Goal: Information Seeking & Learning: Learn about a topic

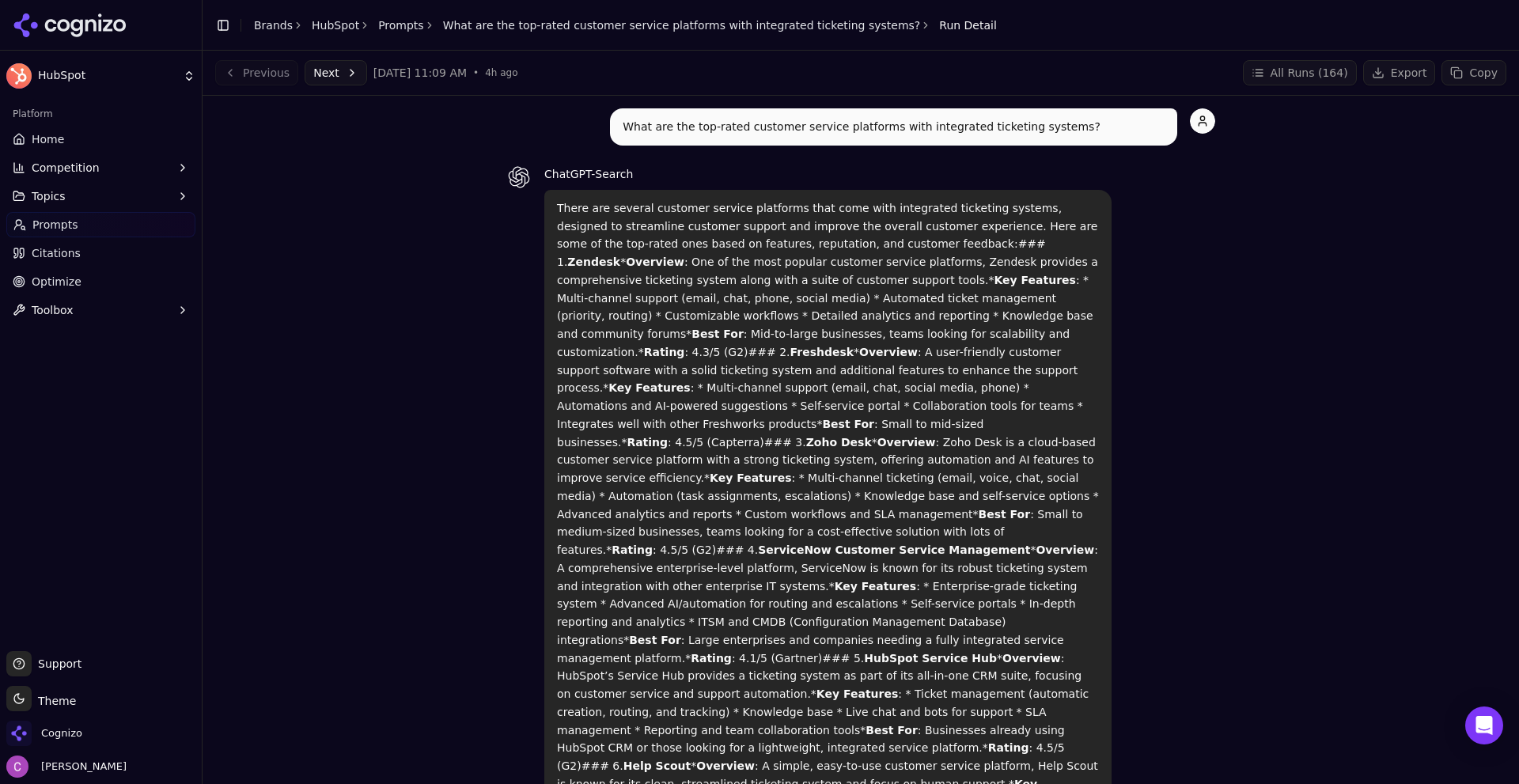
click at [291, 71] on div "Previous Next [DATE] 11:09 AM • 4h ago" at bounding box center [367, 73] width 303 height 25
click at [326, 77] on button "Next" at bounding box center [336, 73] width 63 height 25
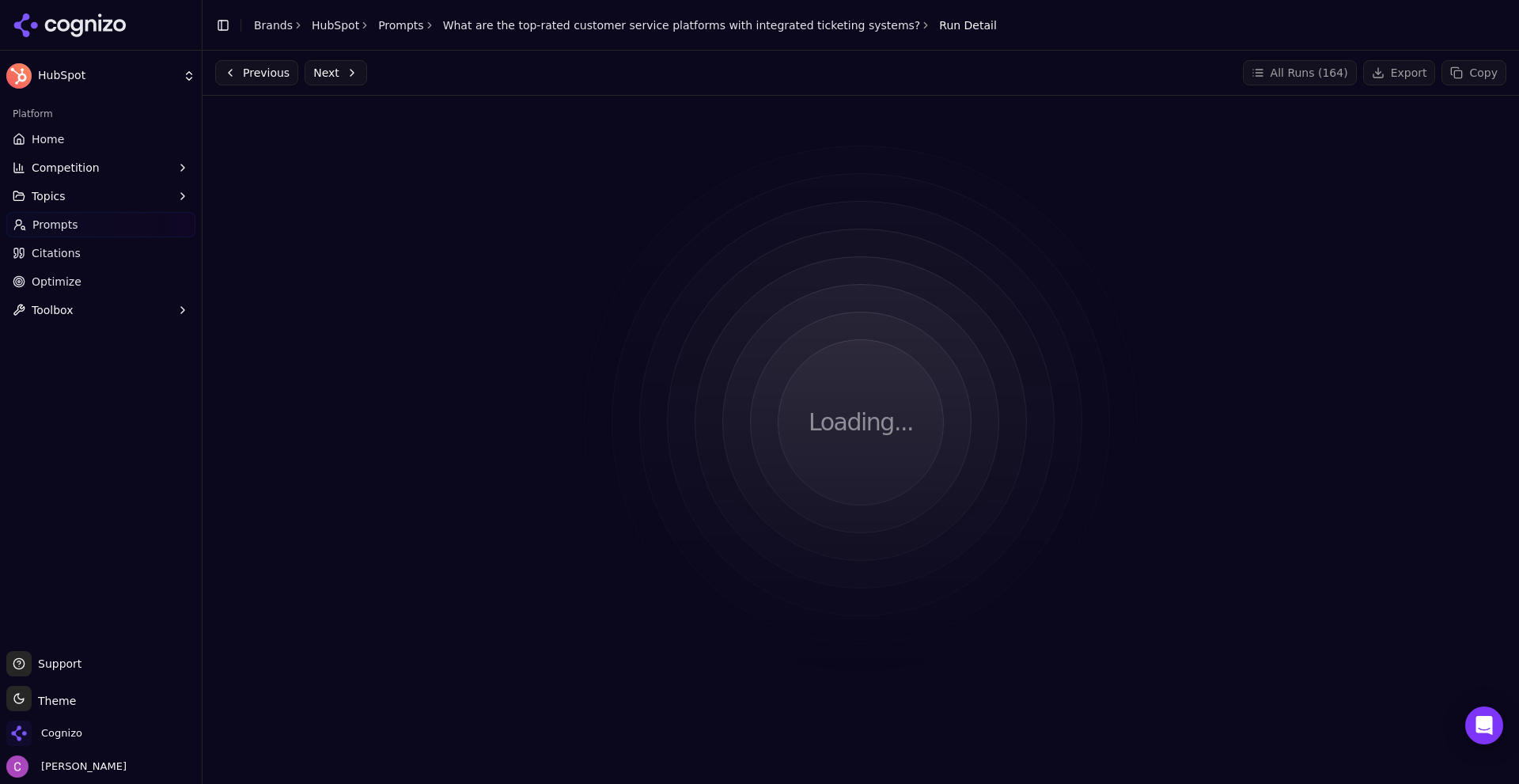
click at [420, 78] on div "Previous Next All Runs ( 164 ) Export Copy" at bounding box center [861, 73] width 1291 height 25
drag, startPoint x: 372, startPoint y: 24, endPoint x: 409, endPoint y: 69, distance: 58.3
click at [378, 24] on link "Prompts" at bounding box center [401, 25] width 46 height 16
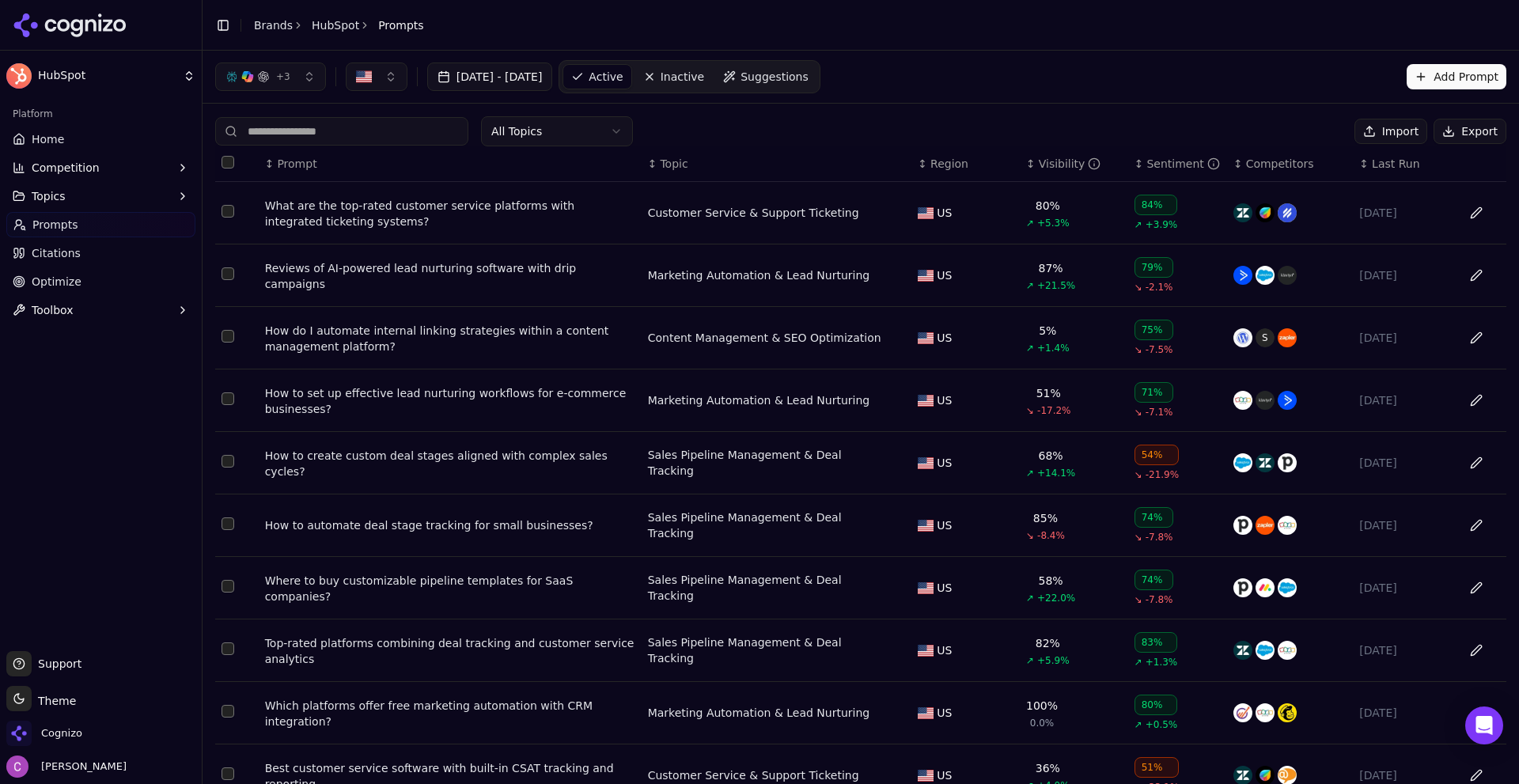
click at [519, 211] on div "What are the top-rated customer service platforms with integrated ticketing sys…" at bounding box center [449, 214] width 370 height 32
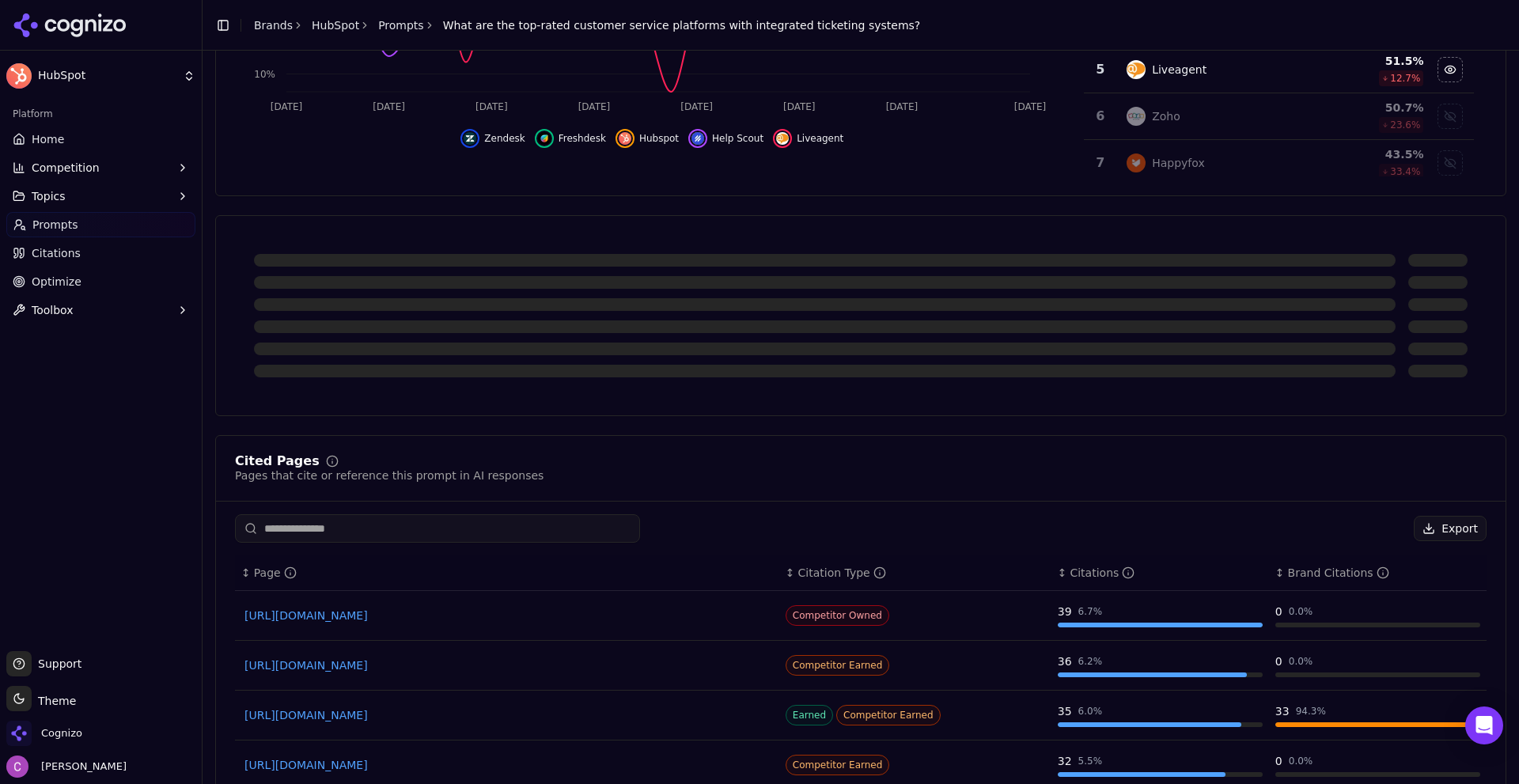
scroll to position [554, 0]
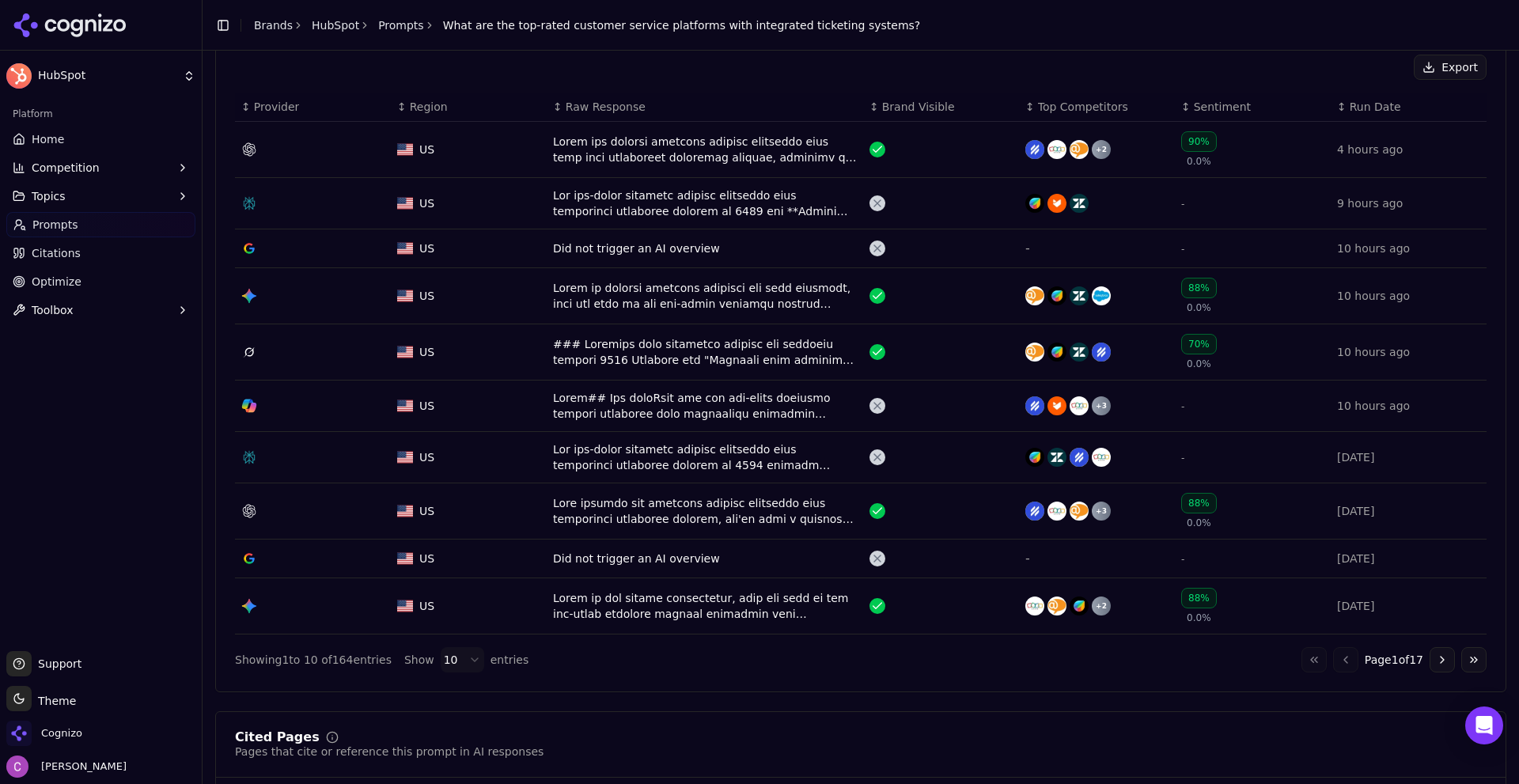
click at [577, 208] on div "Data table" at bounding box center [705, 203] width 304 height 32
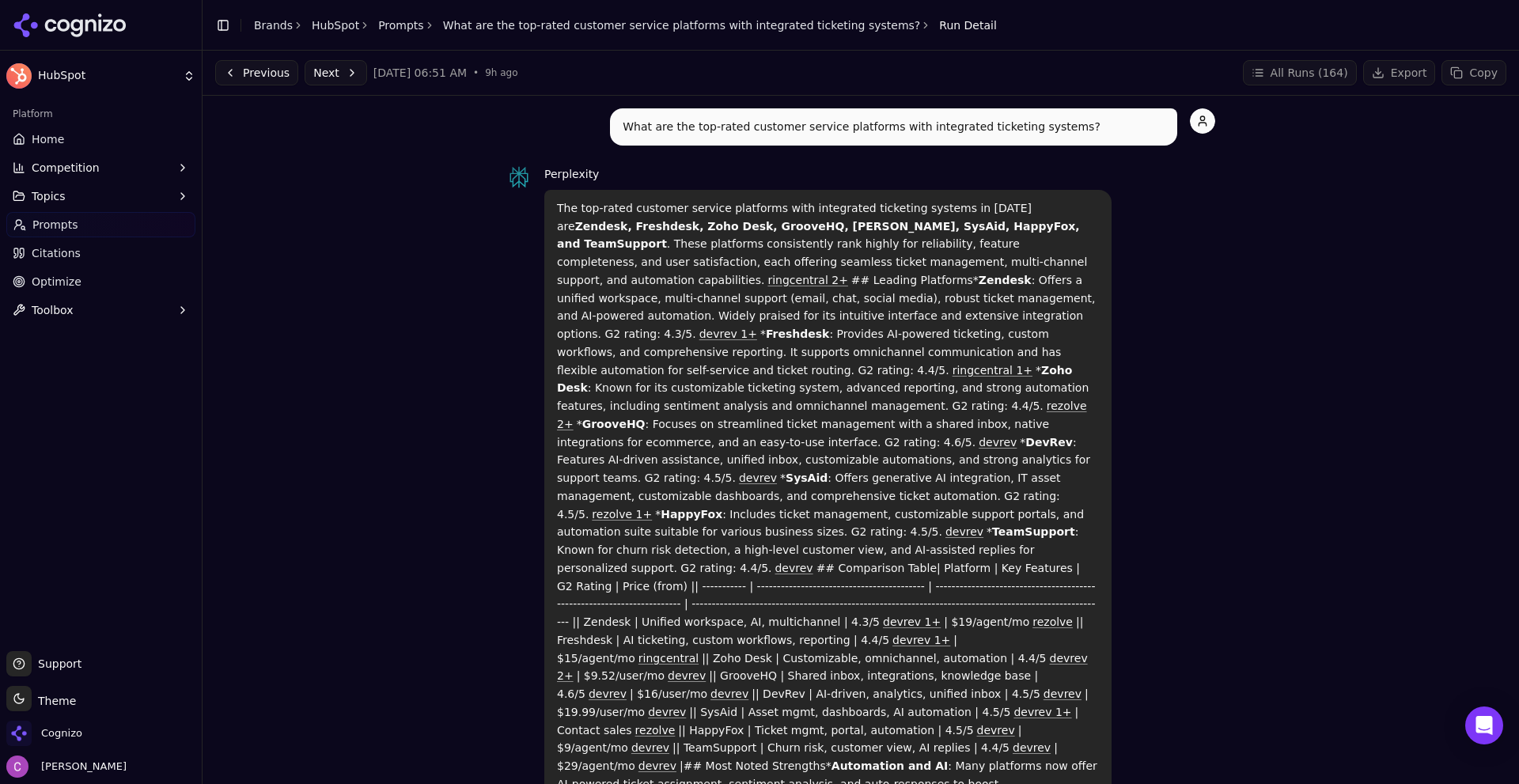
click at [393, 30] on link "Prompts" at bounding box center [401, 25] width 46 height 16
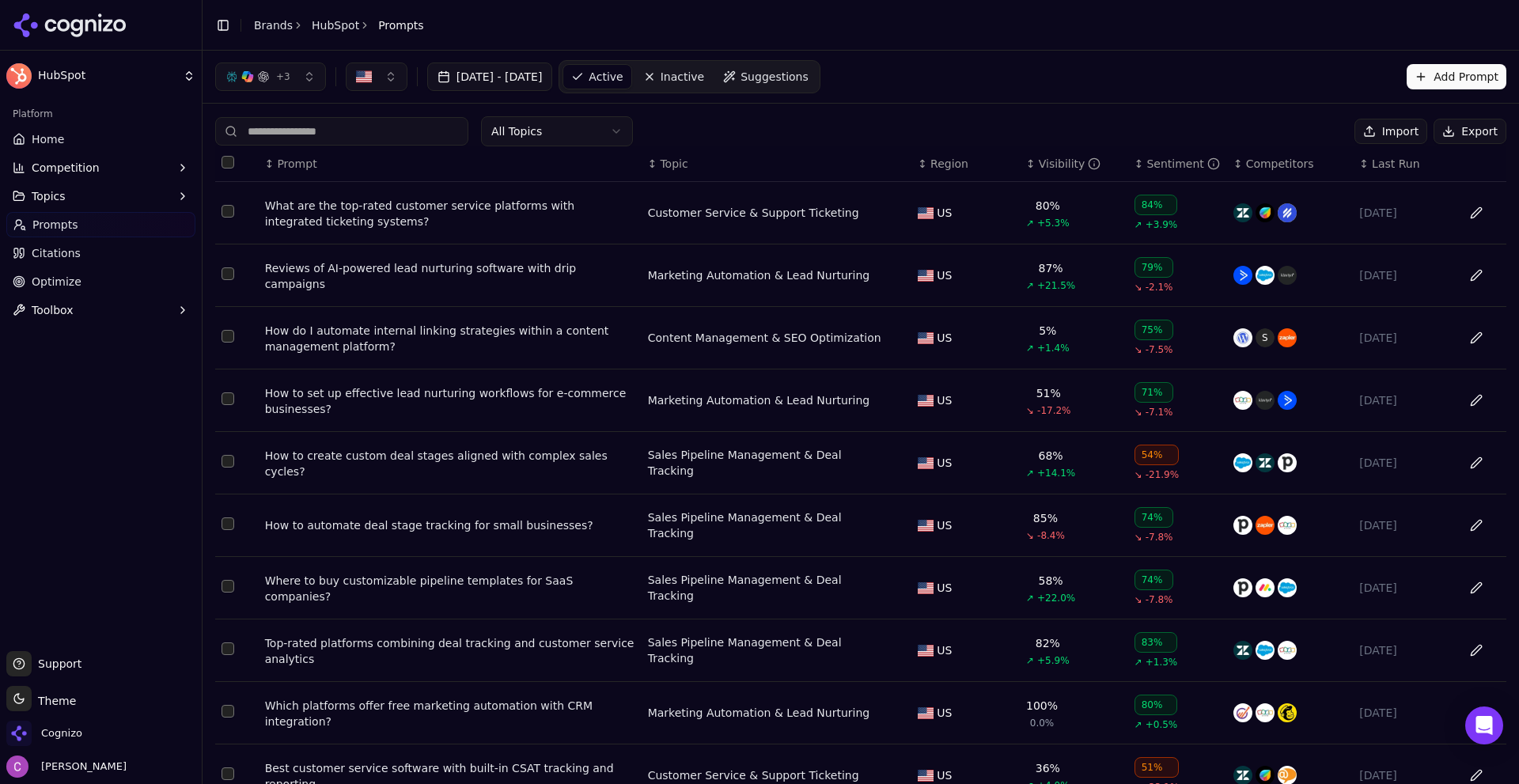
click at [420, 196] on td "What are the top-rated customer service platforms with integrated ticketing sys…" at bounding box center [450, 213] width 382 height 63
click at [420, 205] on div "What are the top-rated customer service platforms with integrated ticketing sys…" at bounding box center [449, 214] width 370 height 32
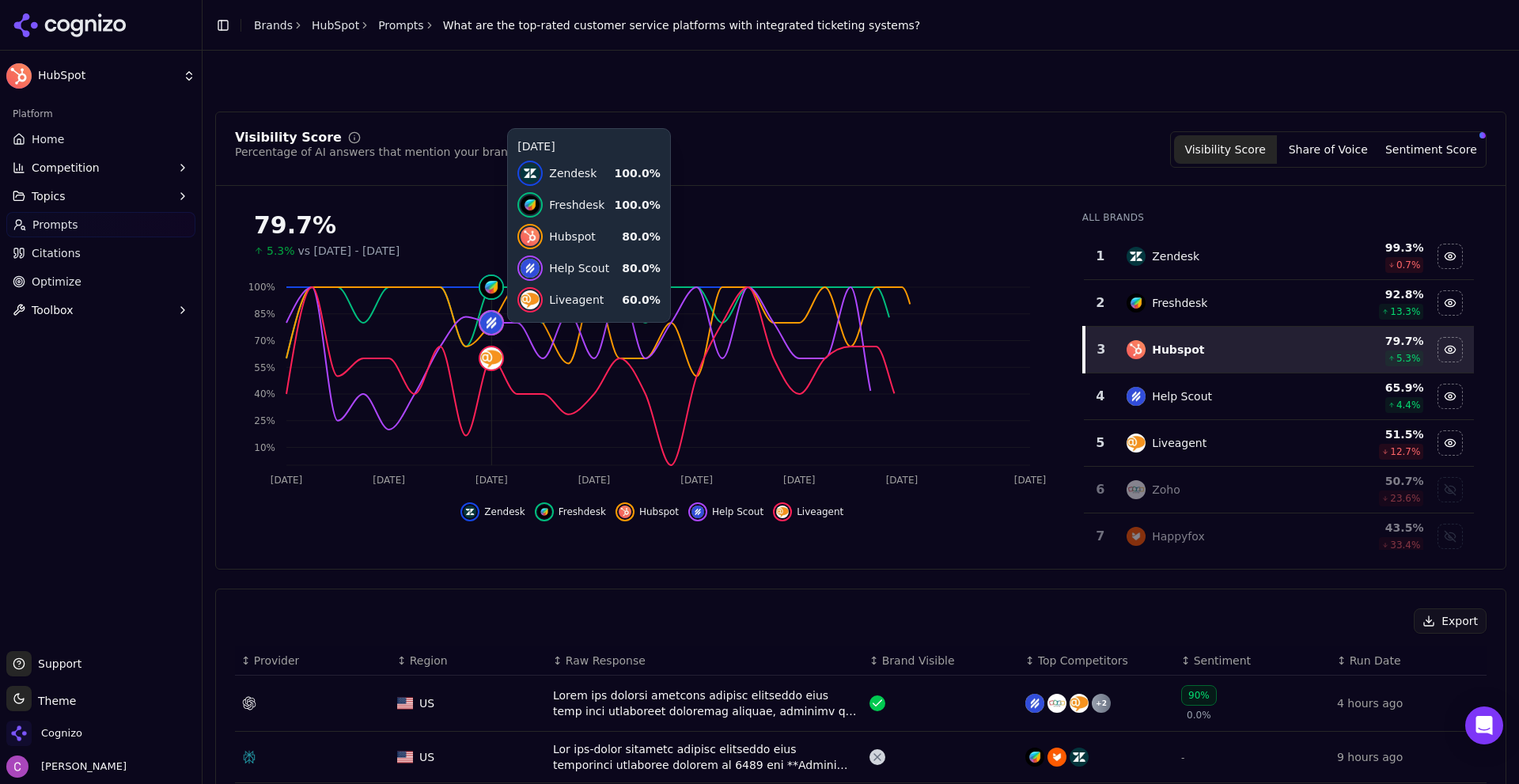
scroll to position [316, 0]
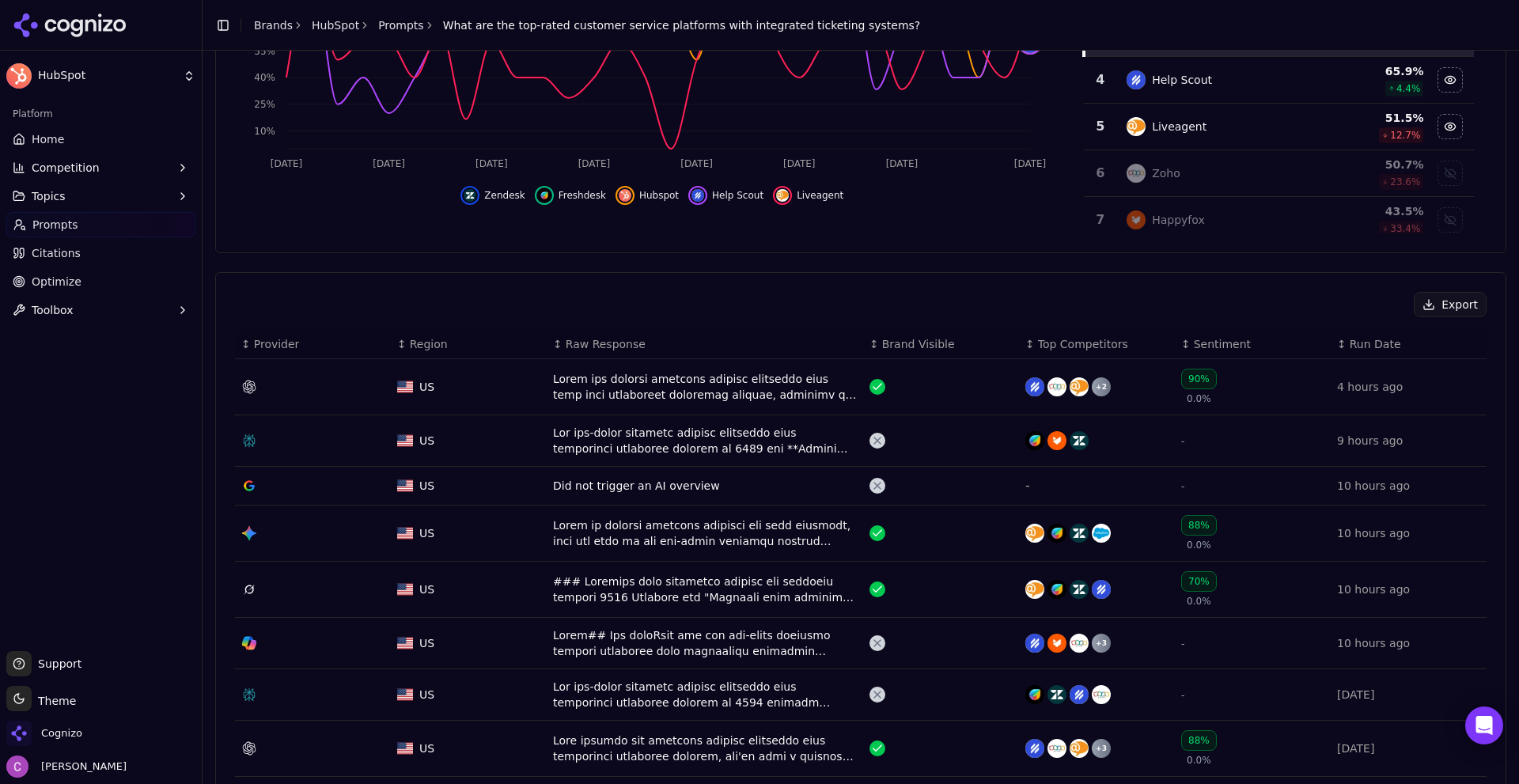
click at [599, 396] on div "Data table" at bounding box center [705, 387] width 304 height 32
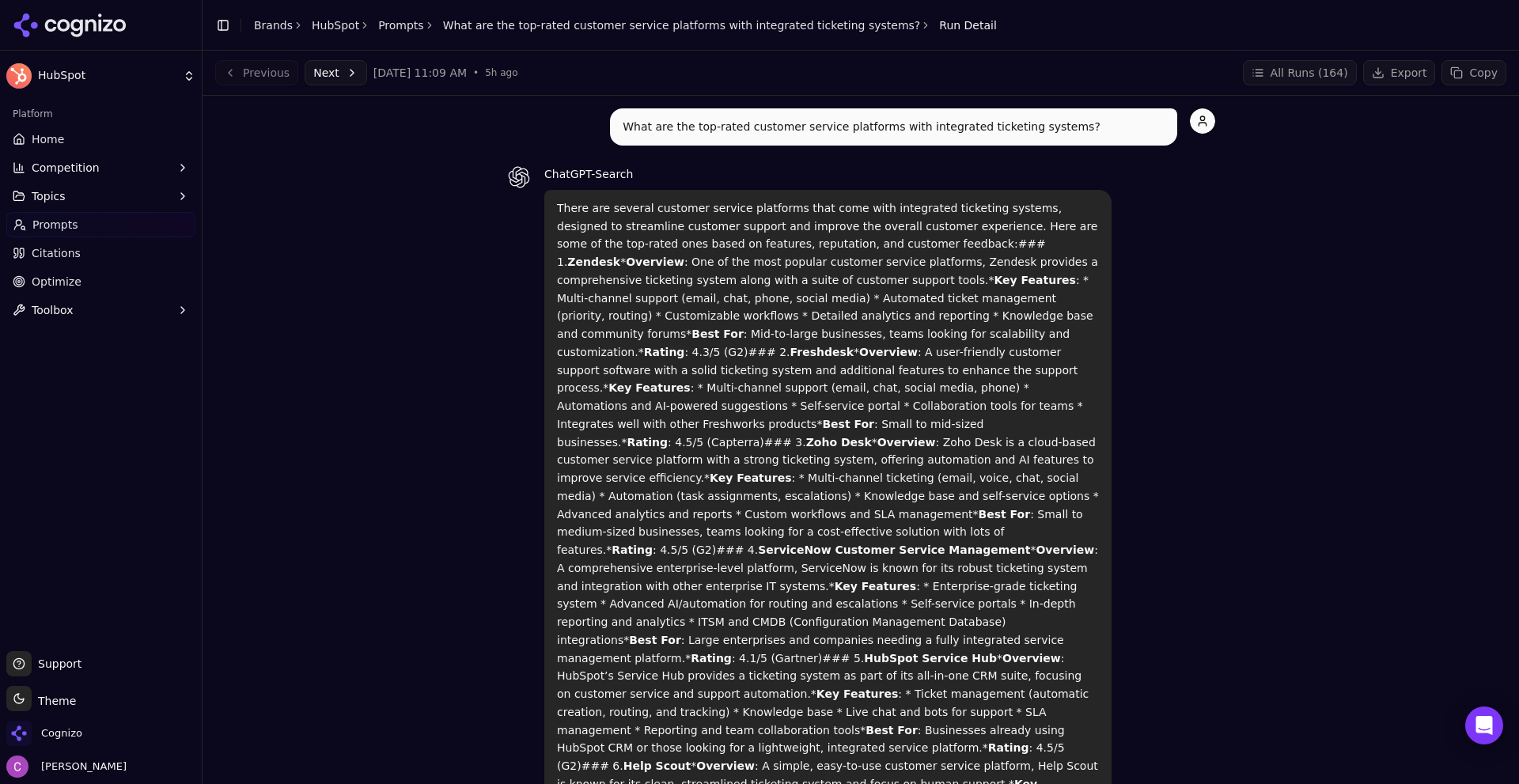
click at [84, 143] on link "Home" at bounding box center [101, 139] width 189 height 25
